Goal: Find specific page/section: Find specific page/section

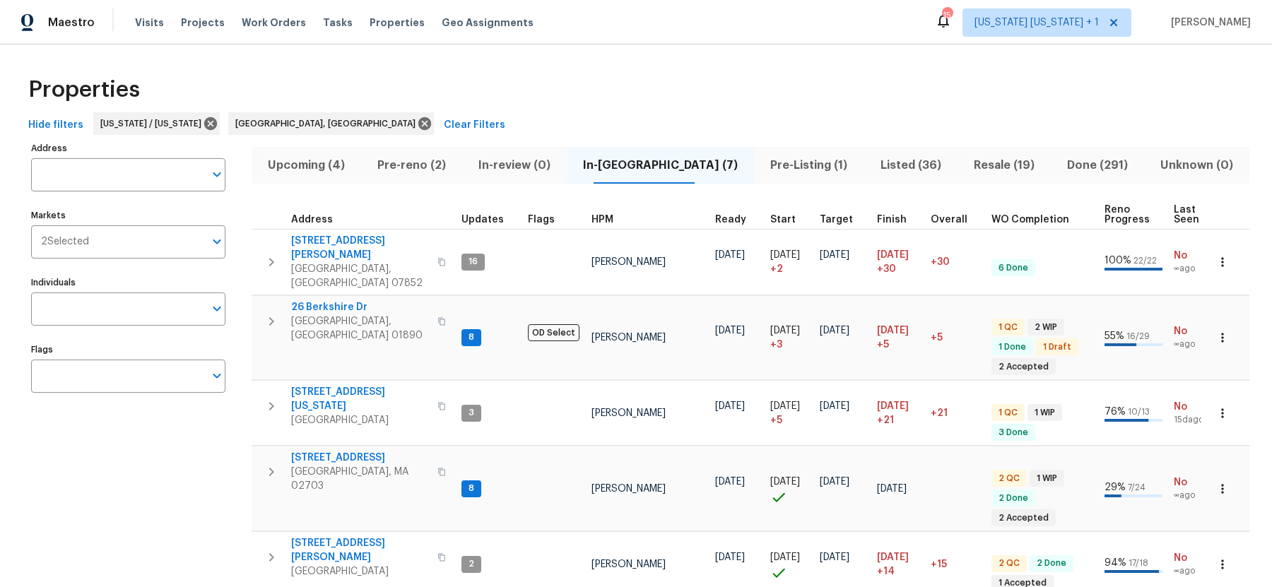
scroll to position [30, 0]
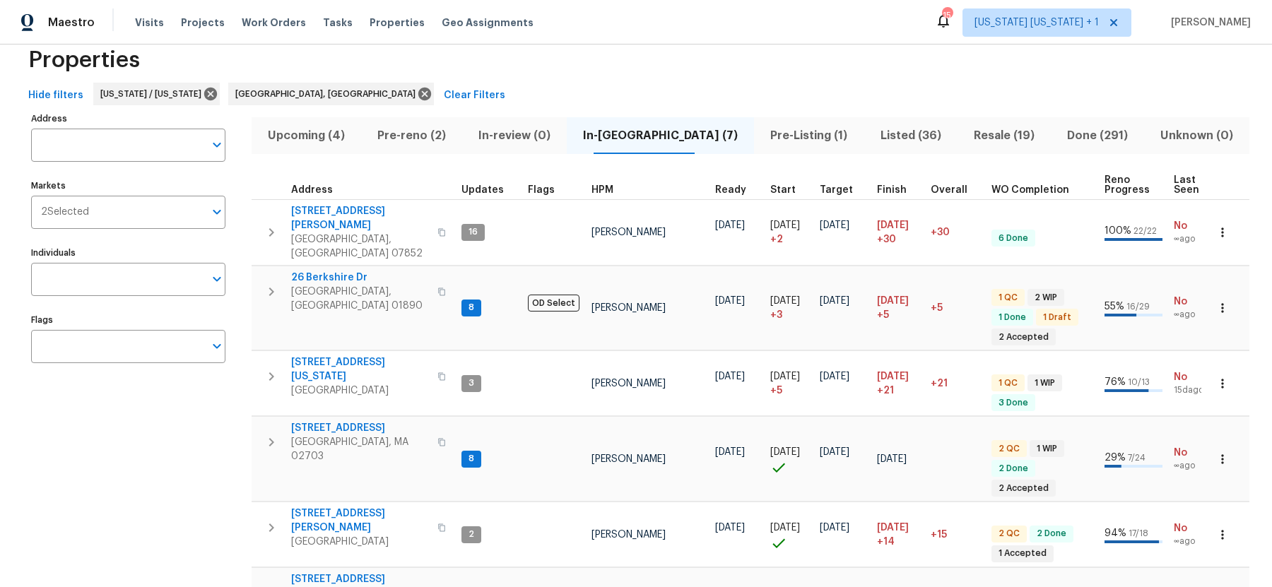
click at [876, 134] on span "Listed (36)" at bounding box center [911, 136] width 76 height 20
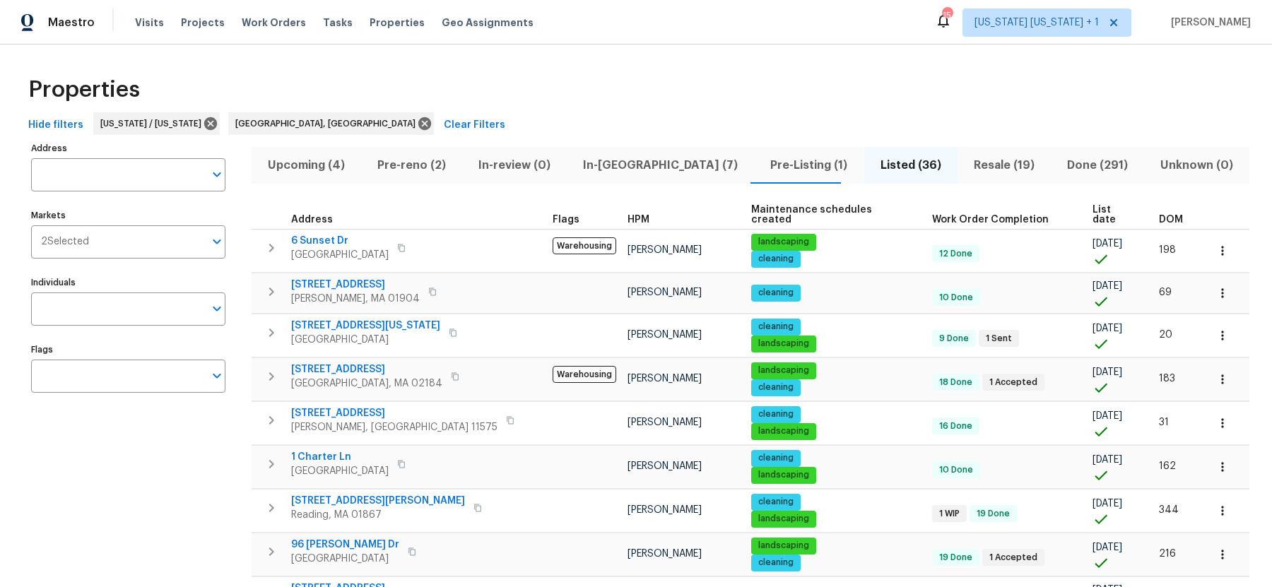
click at [1159, 215] on span "DOM" at bounding box center [1171, 220] width 24 height 10
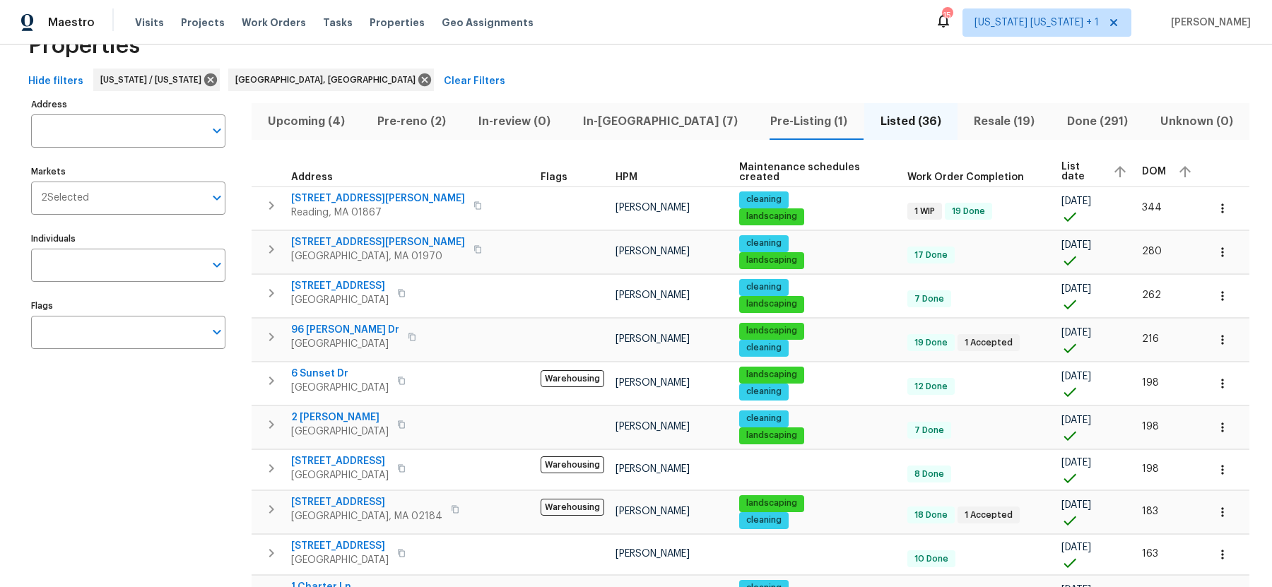
scroll to position [54, 0]
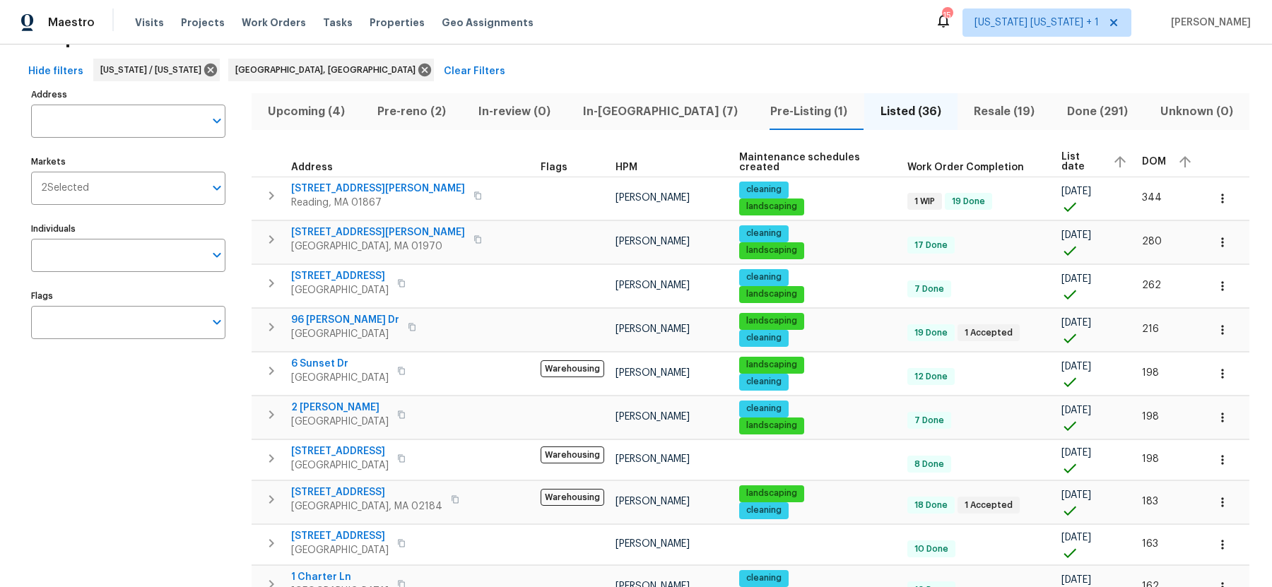
click at [614, 115] on span "In-reno (7)" at bounding box center [660, 112] width 170 height 20
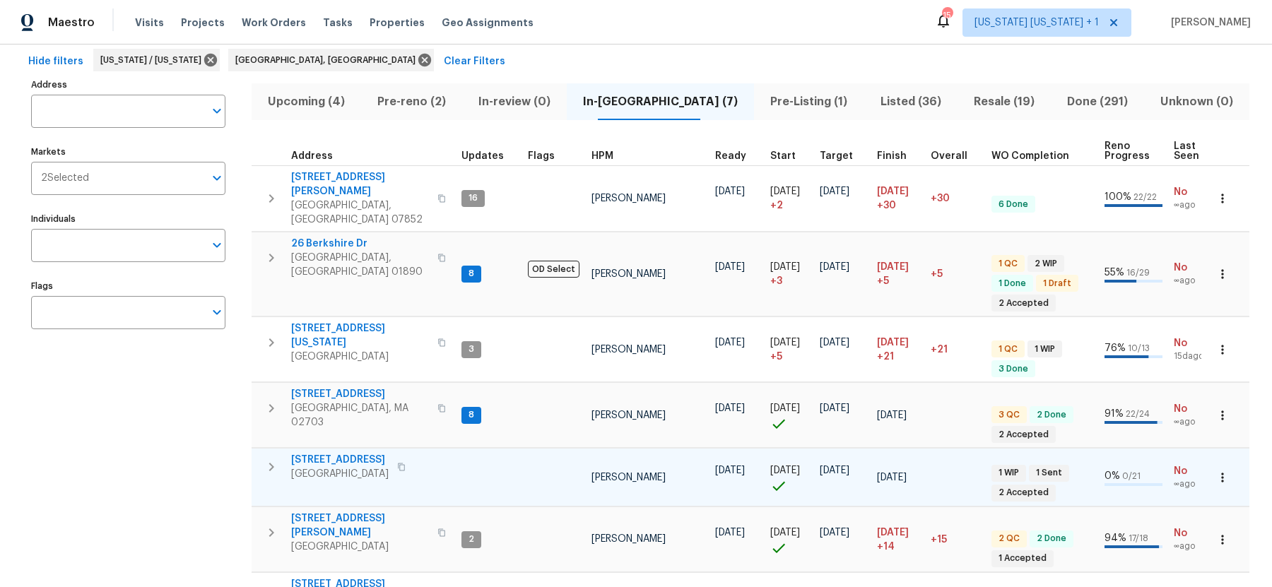
scroll to position [60, 0]
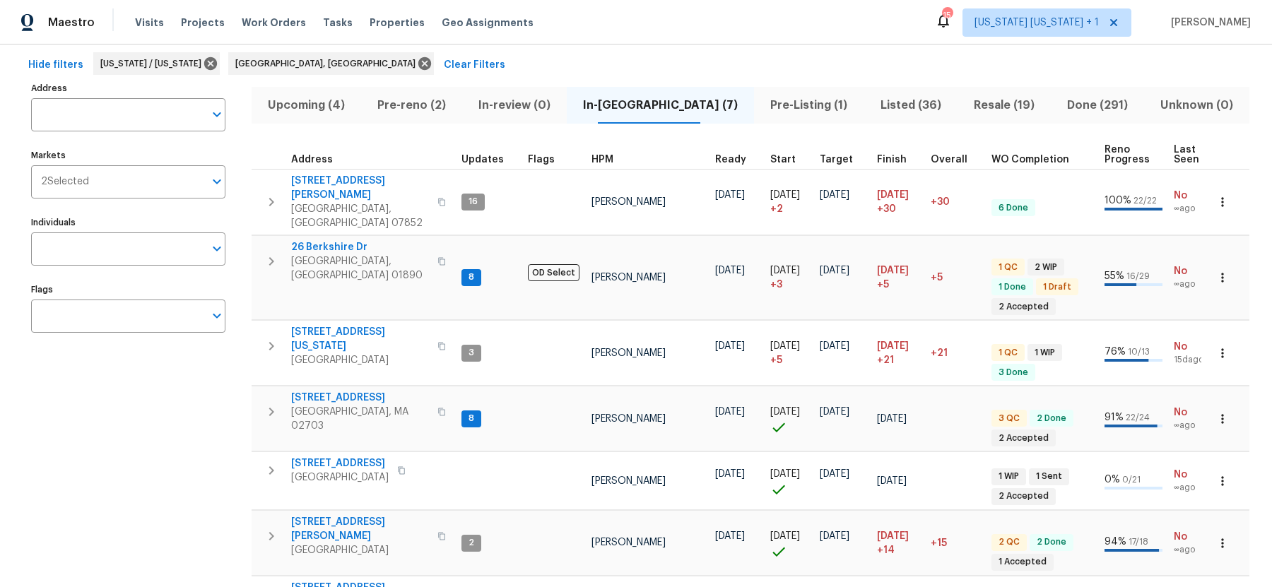
click at [425, 112] on span "Pre-reno (2)" at bounding box center [411, 105] width 84 height 20
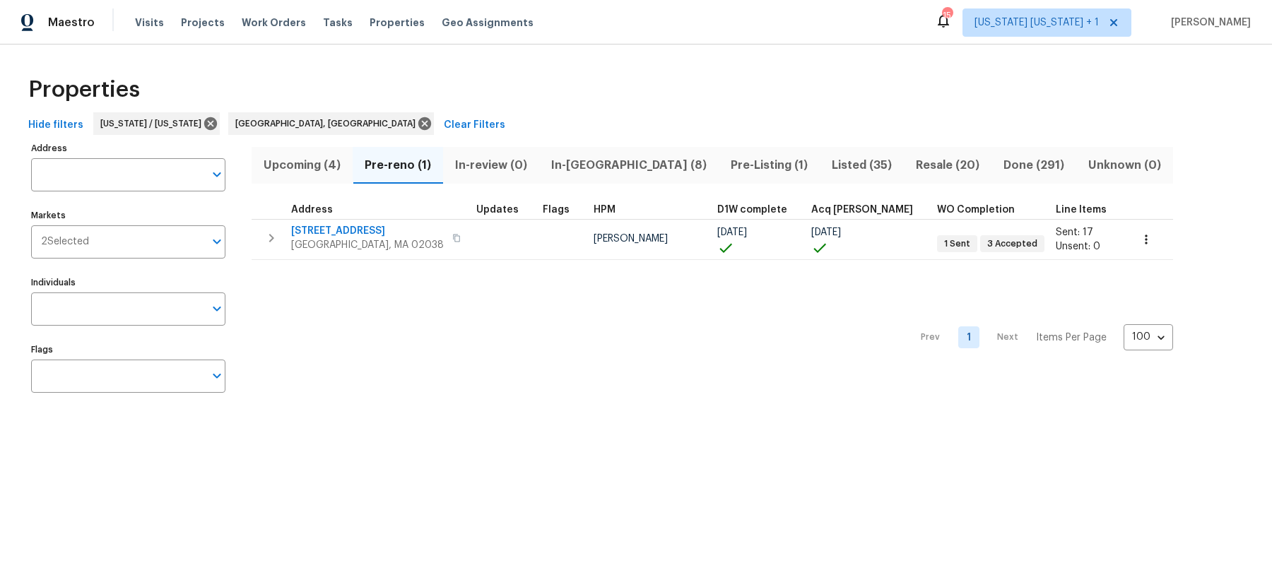
click at [585, 165] on span "In-reno (8)" at bounding box center [629, 165] width 162 height 20
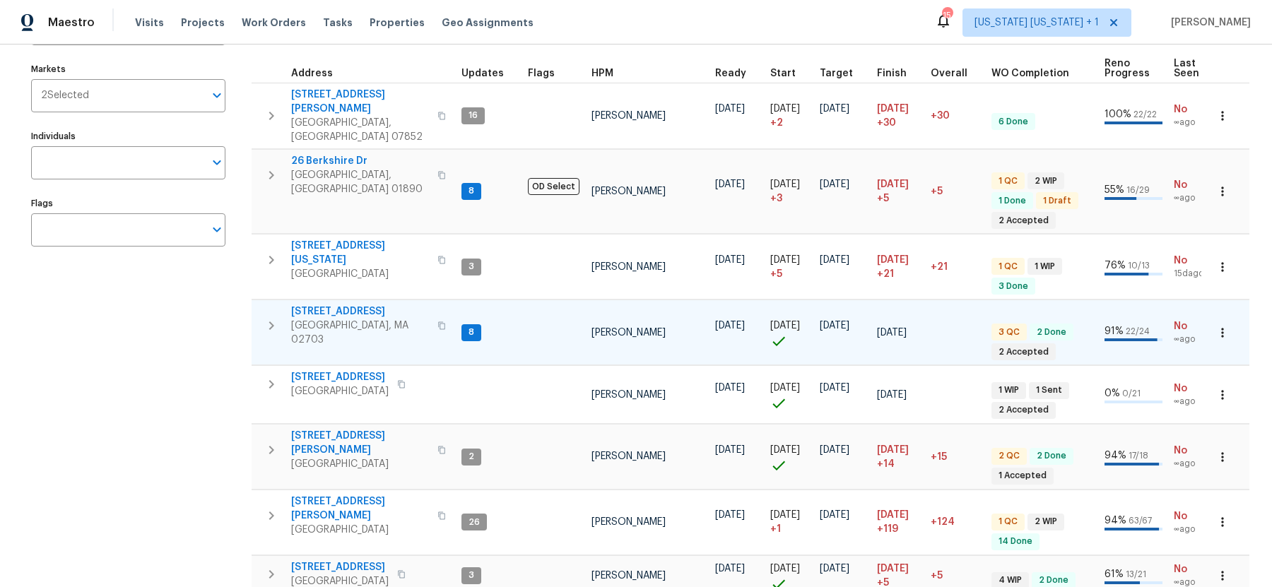
scroll to position [140, 0]
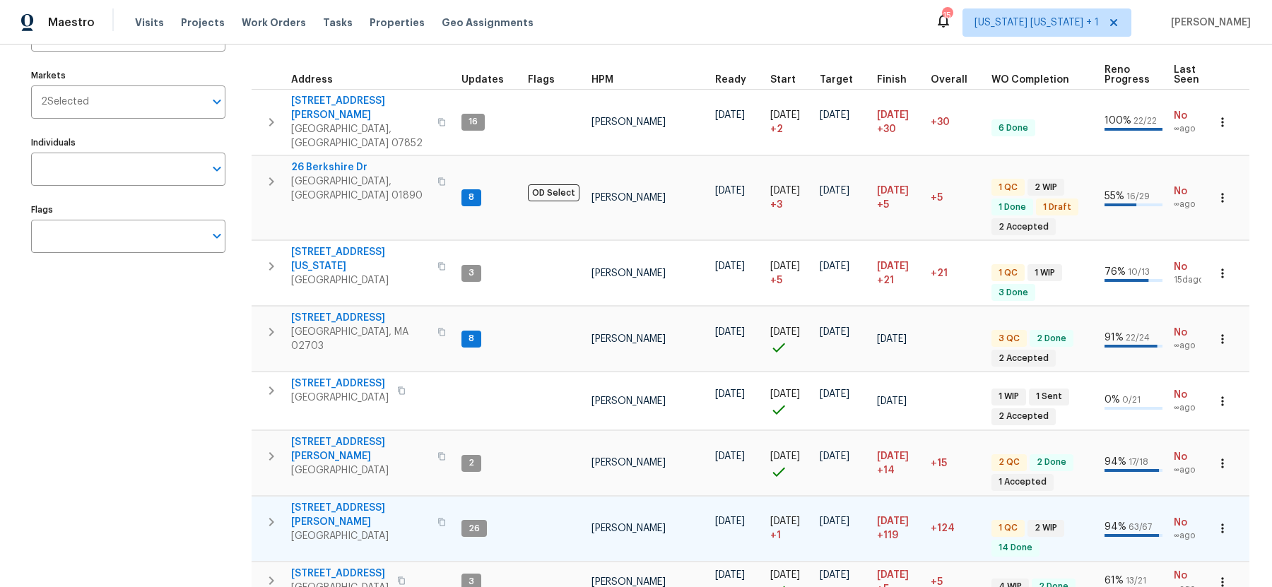
click at [268, 514] on icon "button" at bounding box center [271, 522] width 17 height 17
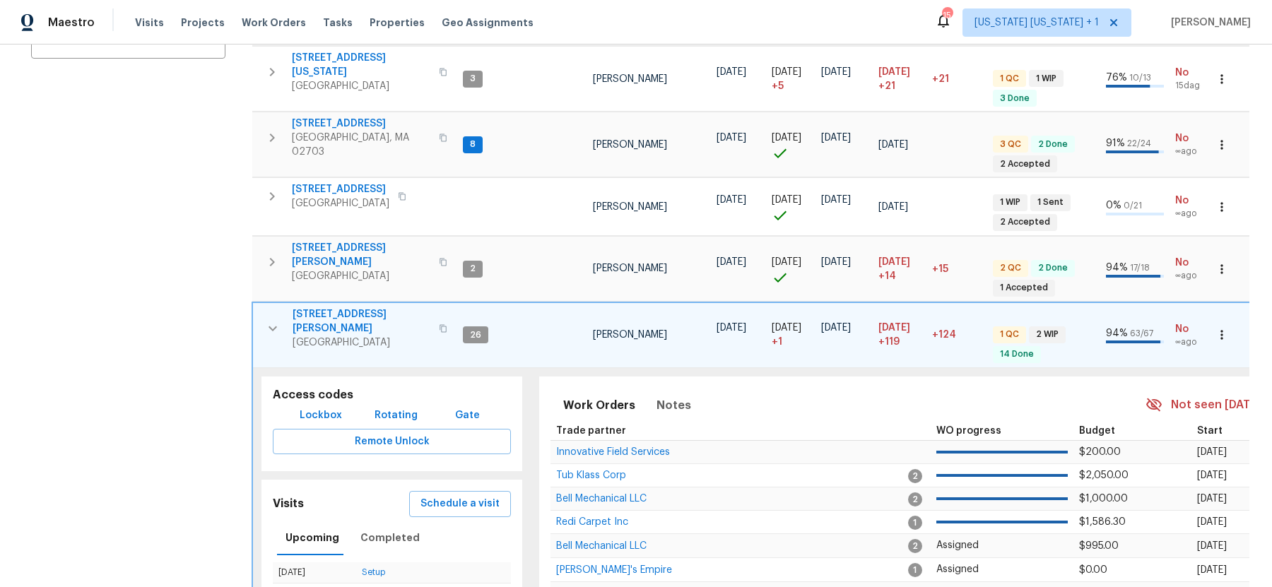
scroll to position [475, 0]
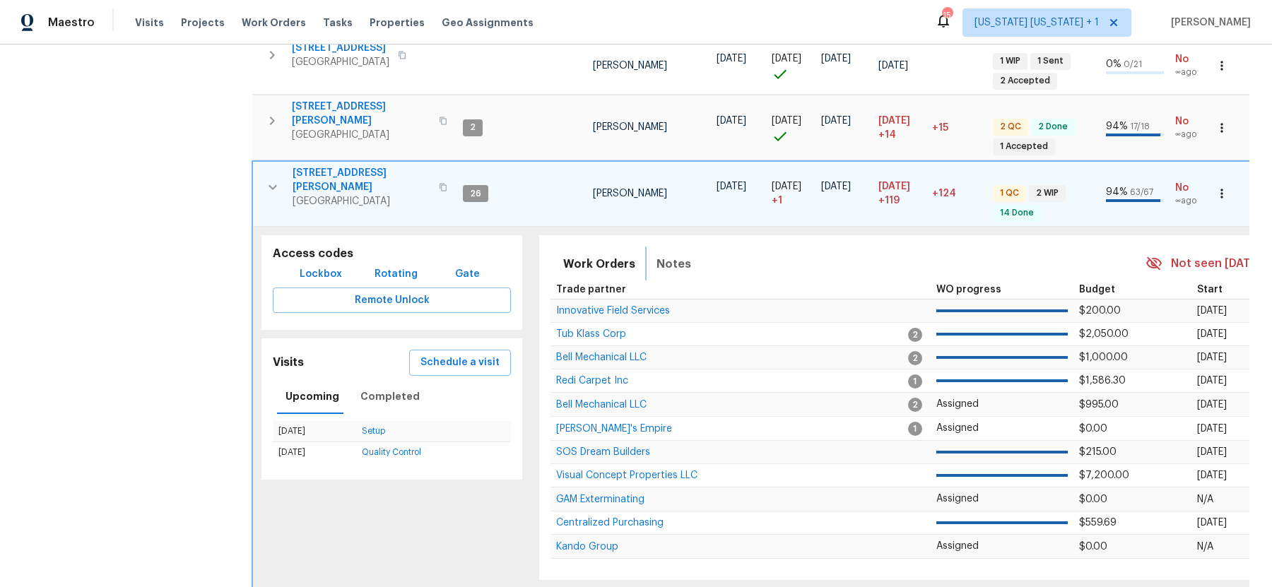
click at [667, 254] on span "Notes" at bounding box center [673, 264] width 35 height 20
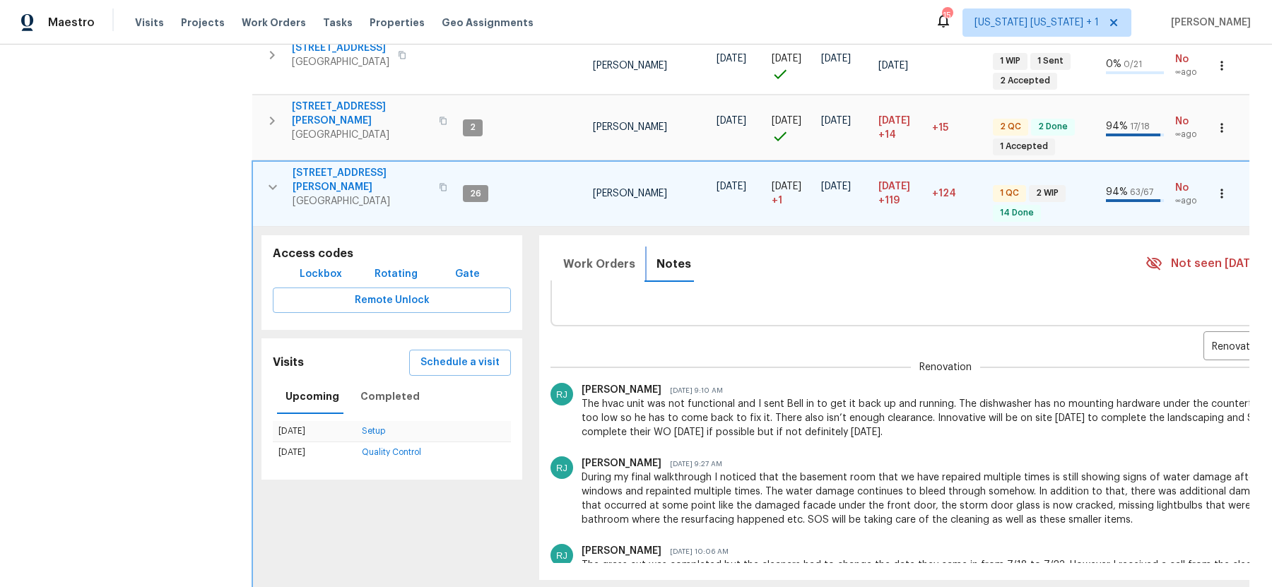
scroll to position [0, 0]
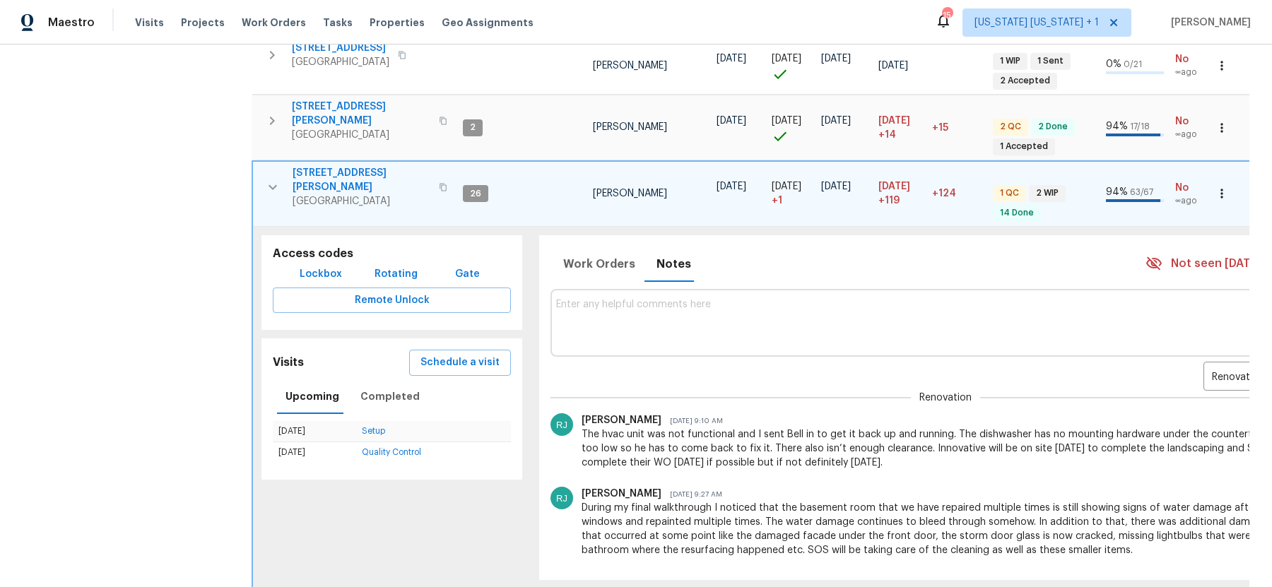
click at [275, 179] on icon "button" at bounding box center [272, 187] width 17 height 17
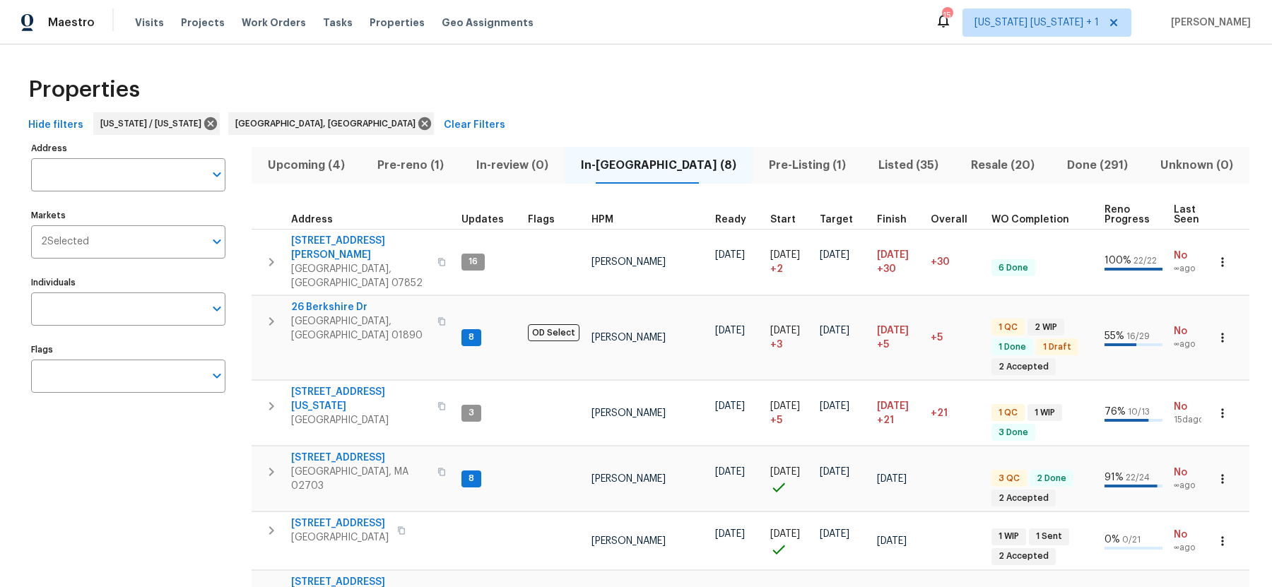
click at [340, 167] on span "Upcoming (4)" at bounding box center [306, 165] width 93 height 20
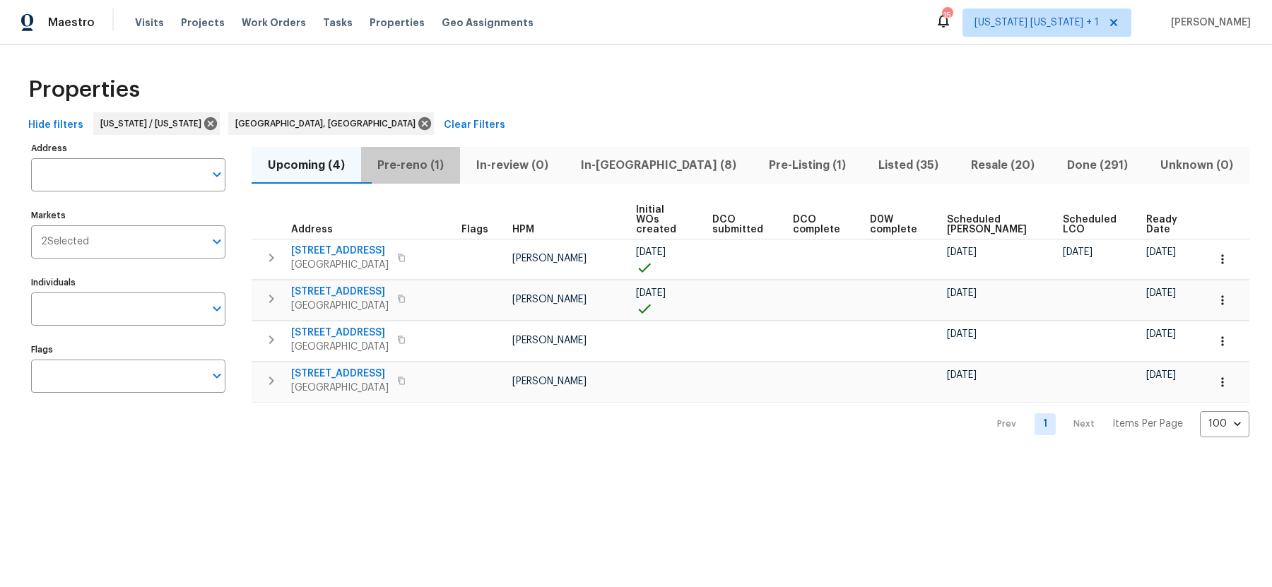
click at [425, 159] on span "Pre-reno (1)" at bounding box center [410, 165] width 82 height 20
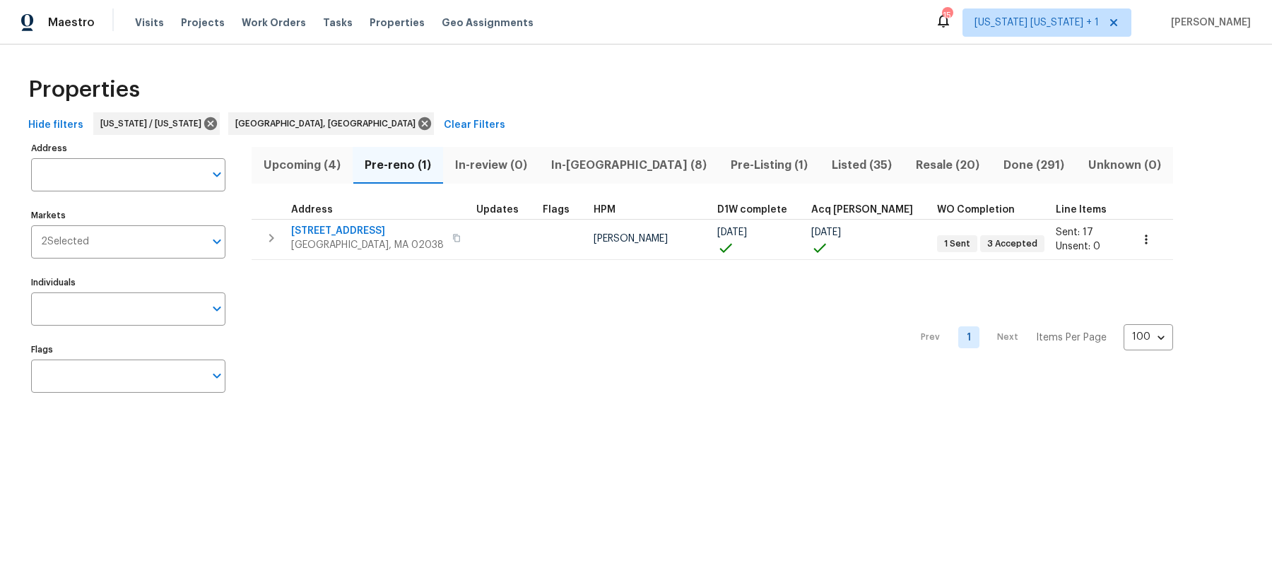
click at [324, 162] on span "Upcoming (4)" at bounding box center [302, 165] width 84 height 20
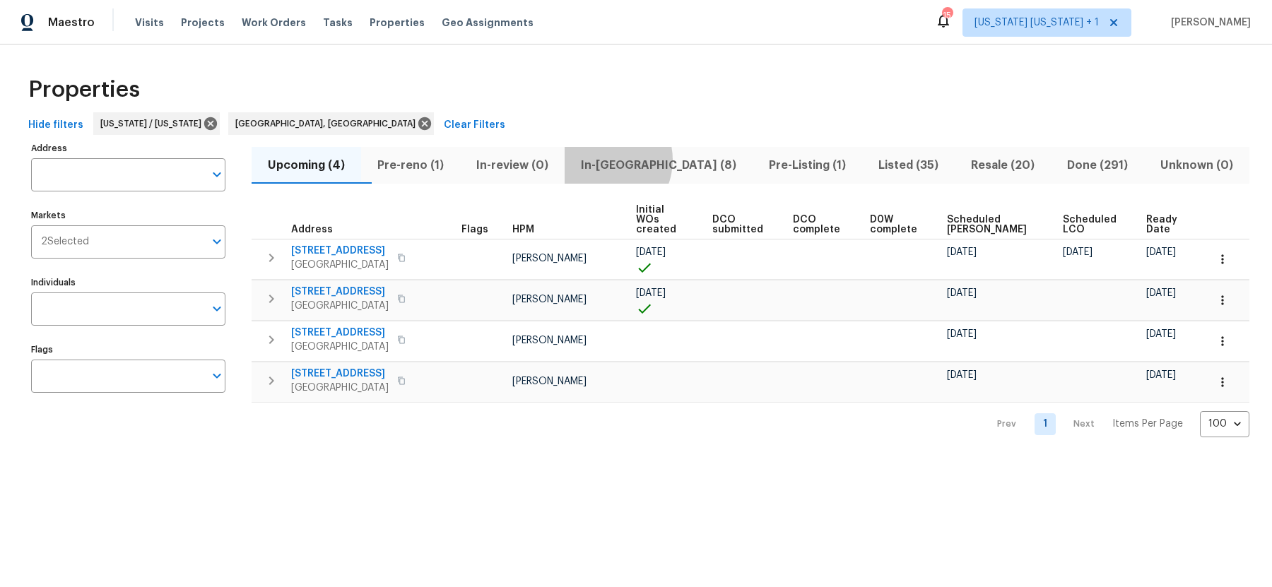
click at [632, 160] on span "In-reno (8)" at bounding box center [658, 165] width 171 height 20
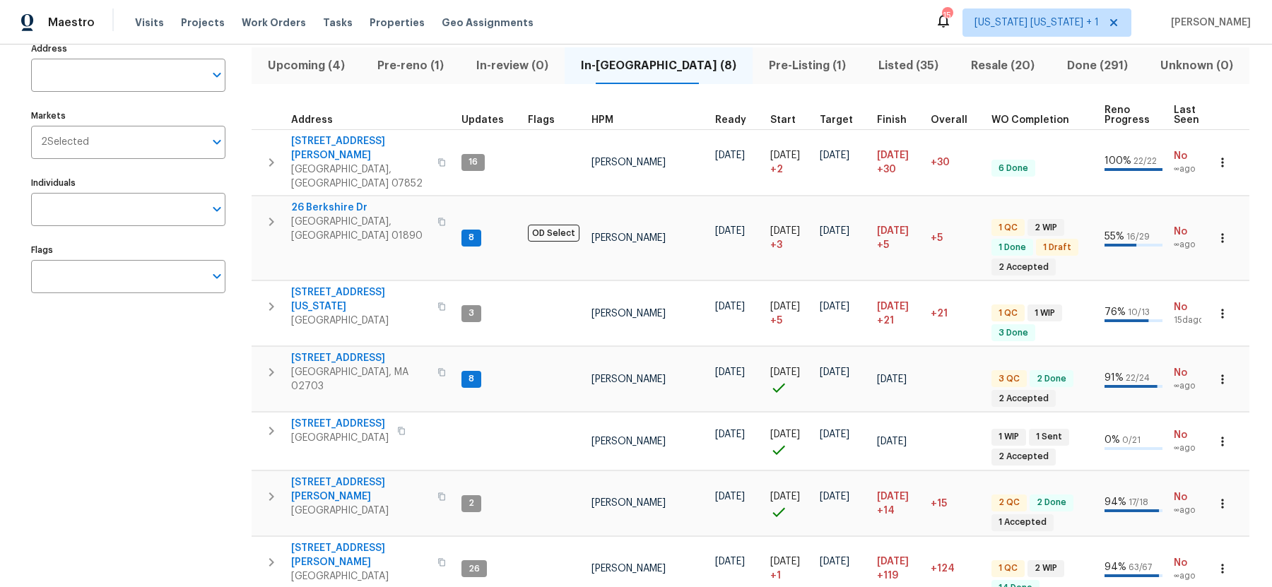
scroll to position [146, 0]
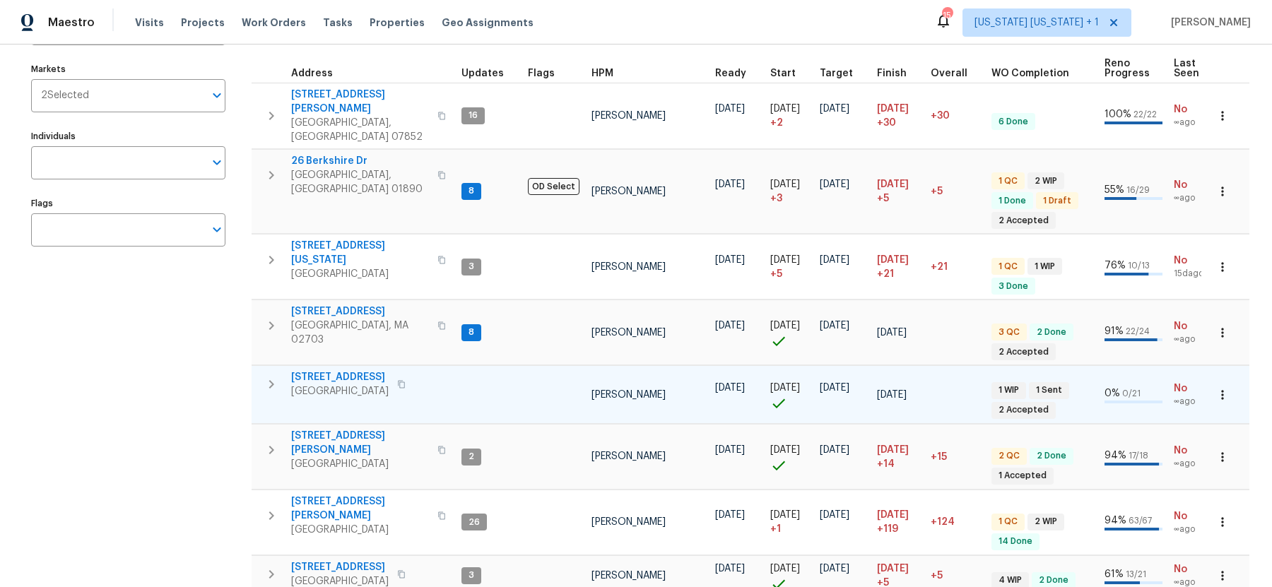
click at [279, 376] on icon "button" at bounding box center [271, 384] width 17 height 17
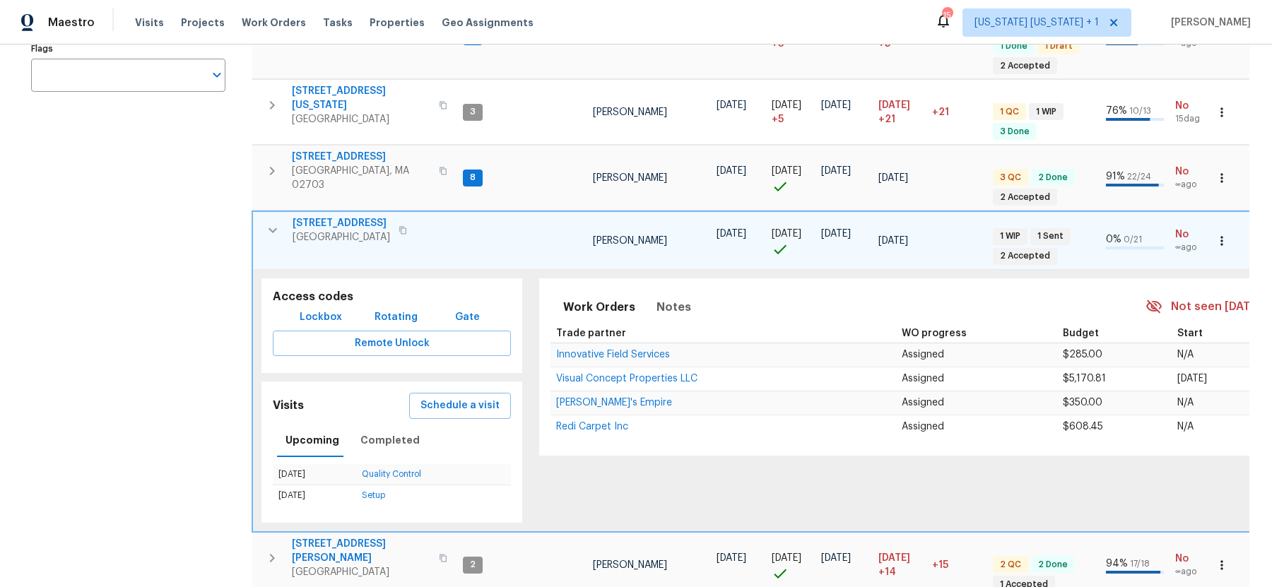
scroll to position [309, 0]
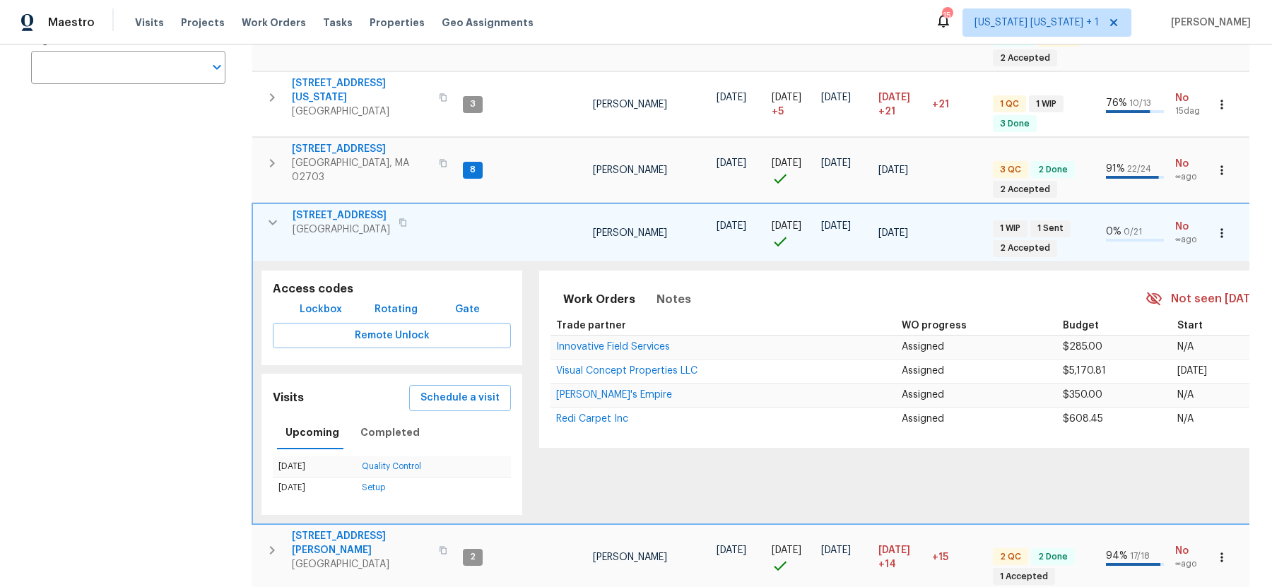
click at [314, 208] on span "124 Lincoln Ave" at bounding box center [340, 215] width 97 height 14
click at [270, 220] on icon "button" at bounding box center [272, 222] width 8 height 5
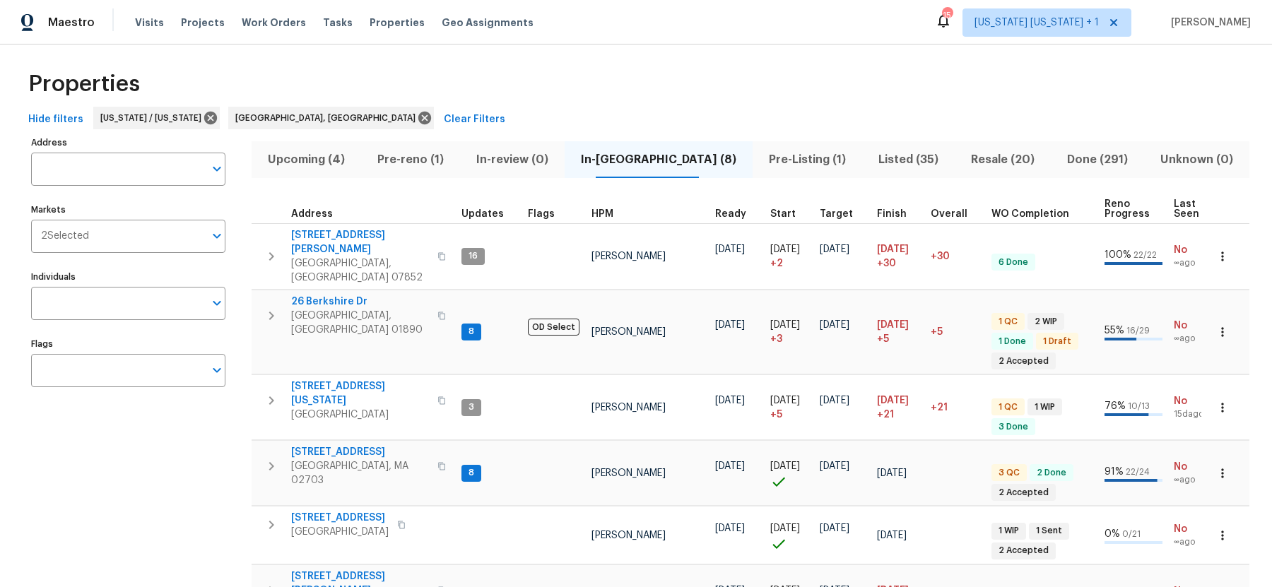
scroll to position [0, 0]
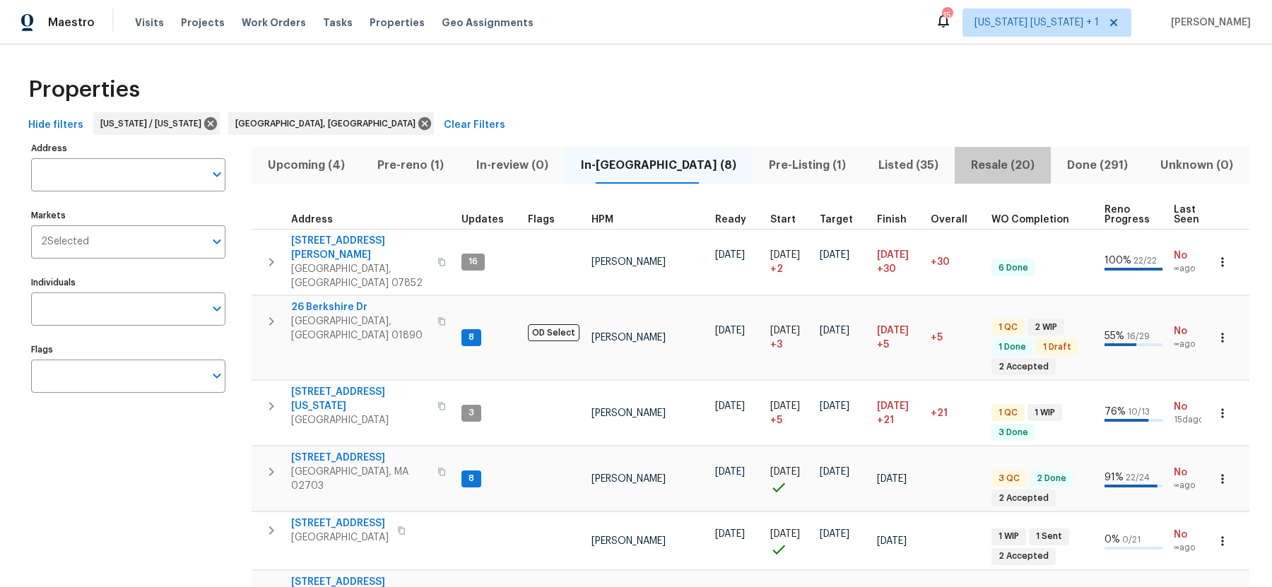
click at [983, 164] on span "Resale (20)" at bounding box center [1002, 165] width 79 height 20
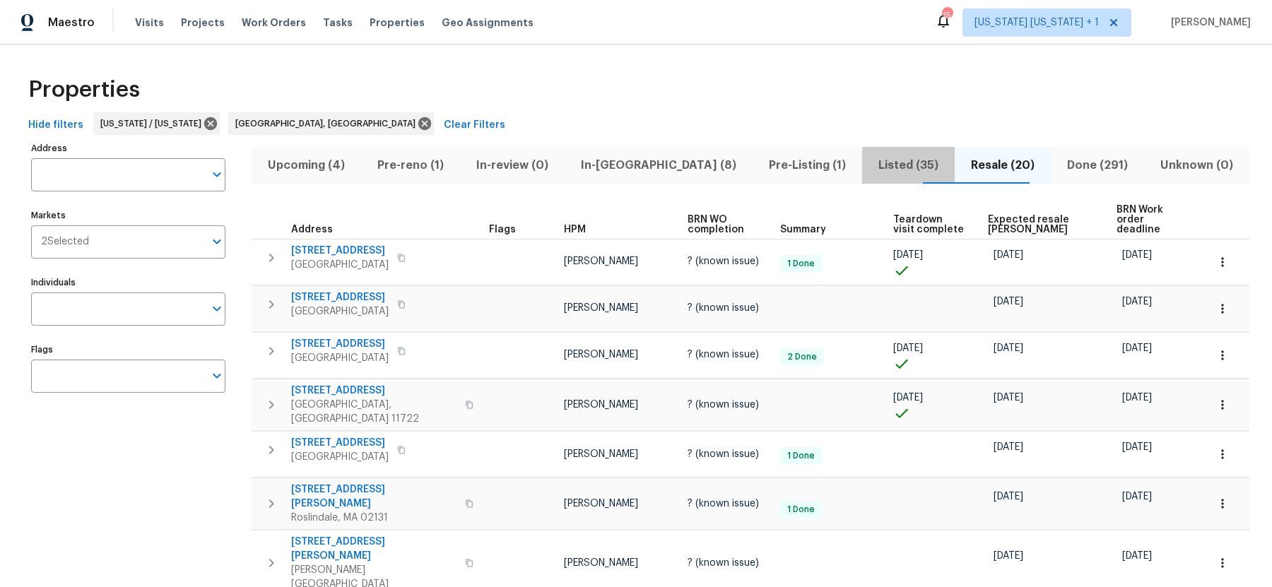
click at [874, 163] on span "Listed (35)" at bounding box center [908, 165] width 76 height 20
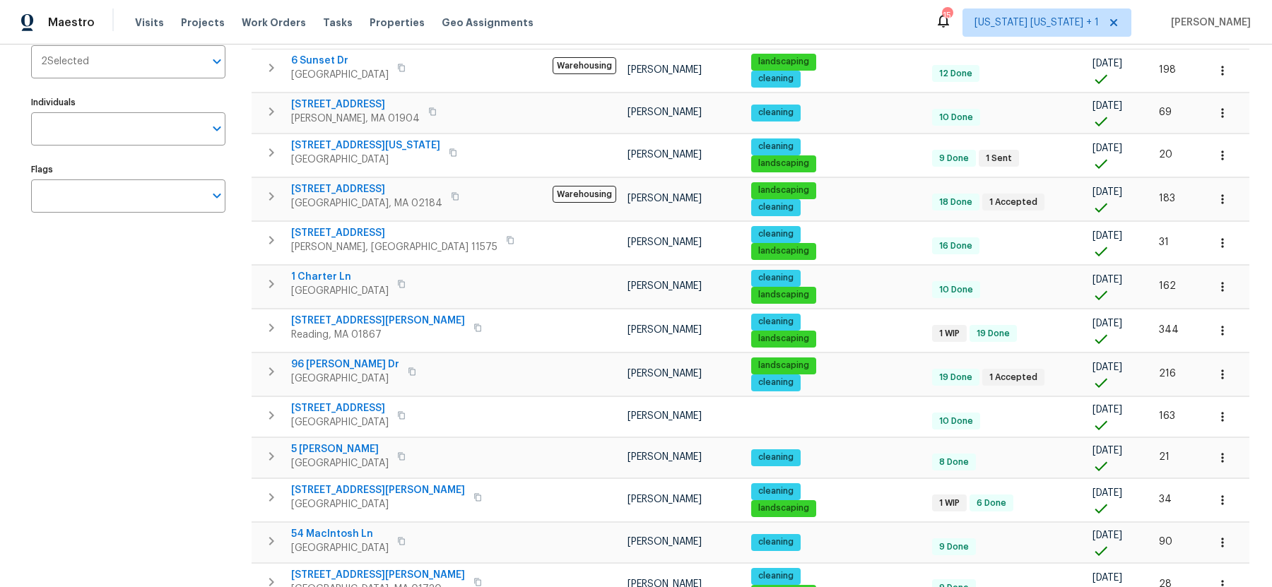
scroll to position [187, 0]
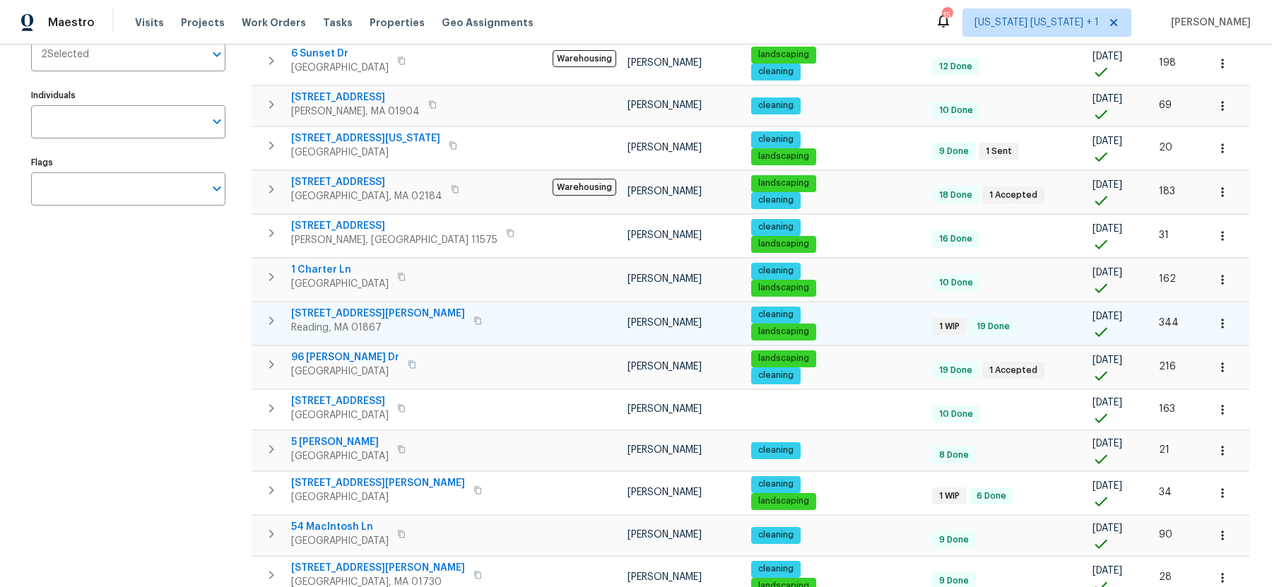
click at [324, 307] on span "444 Lowell St" at bounding box center [378, 314] width 174 height 14
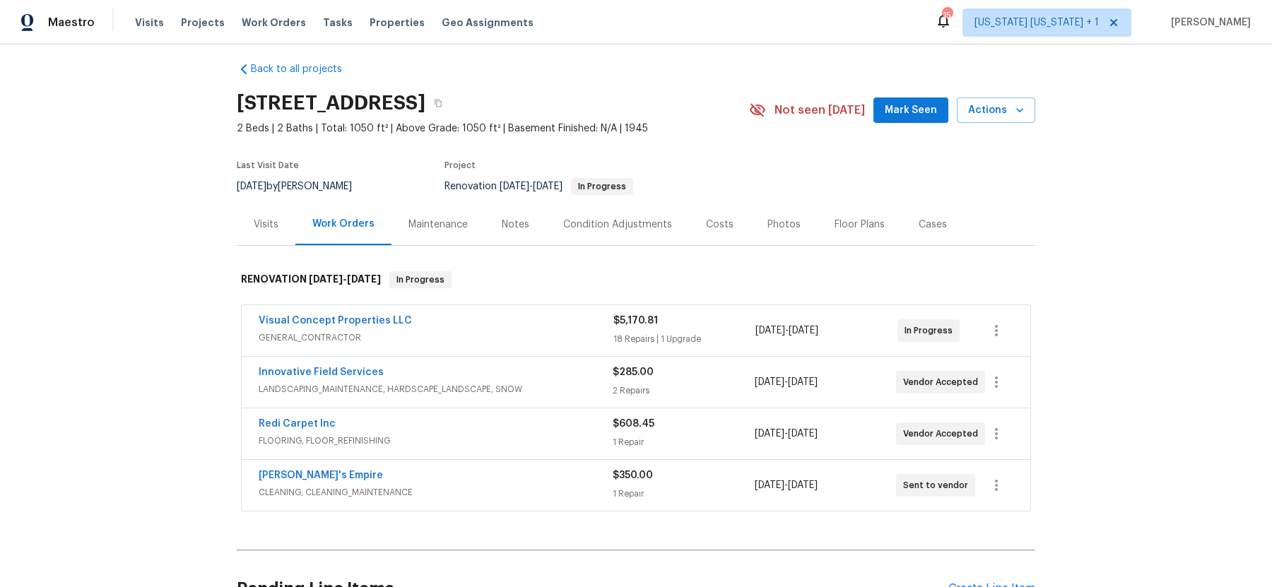
scroll to position [13, 0]
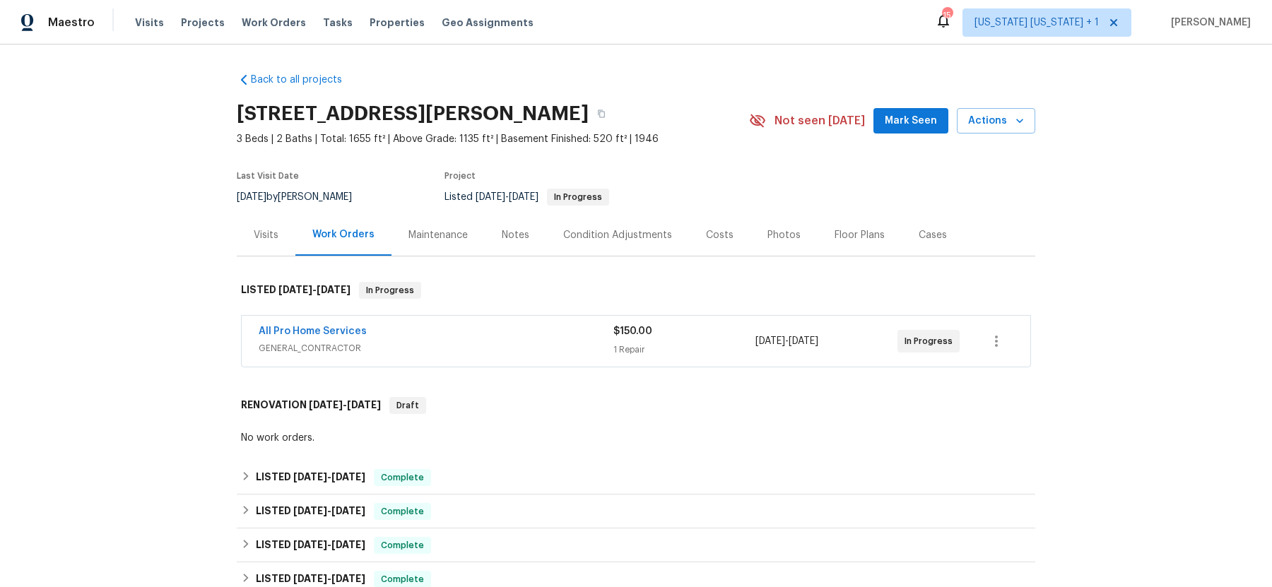
click at [439, 337] on div "All Pro Home Services" at bounding box center [436, 332] width 355 height 17
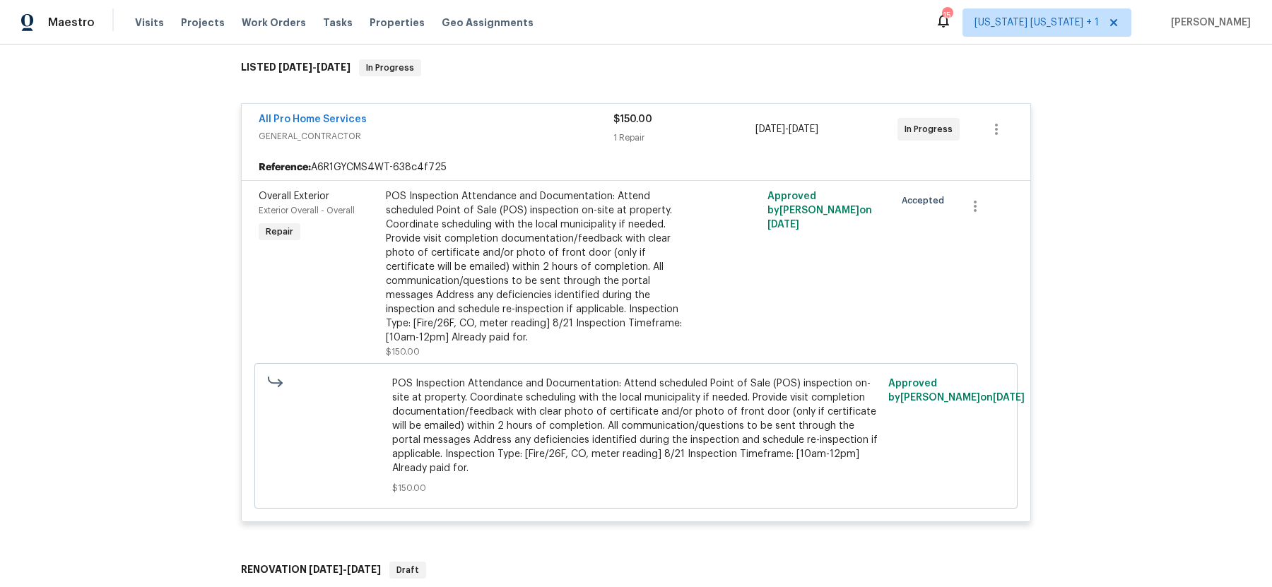
scroll to position [223, 0]
click at [312, 125] on div "All Pro Home Services" at bounding box center [436, 120] width 355 height 17
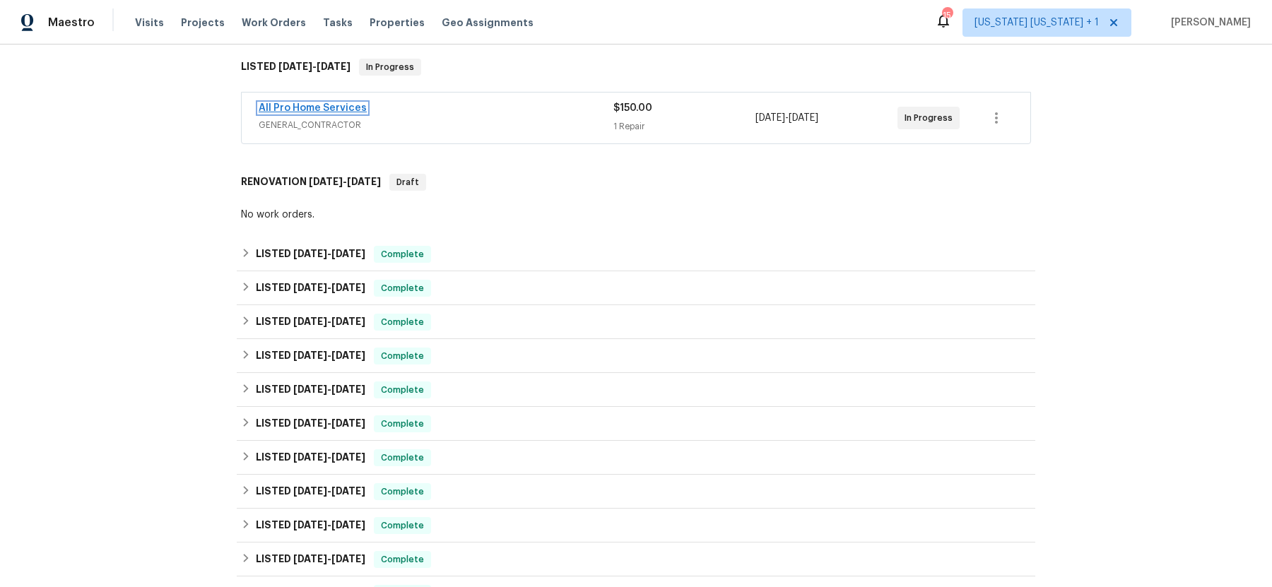
click at [323, 111] on link "All Pro Home Services" at bounding box center [313, 108] width 108 height 10
